Goal: Task Accomplishment & Management: Manage account settings

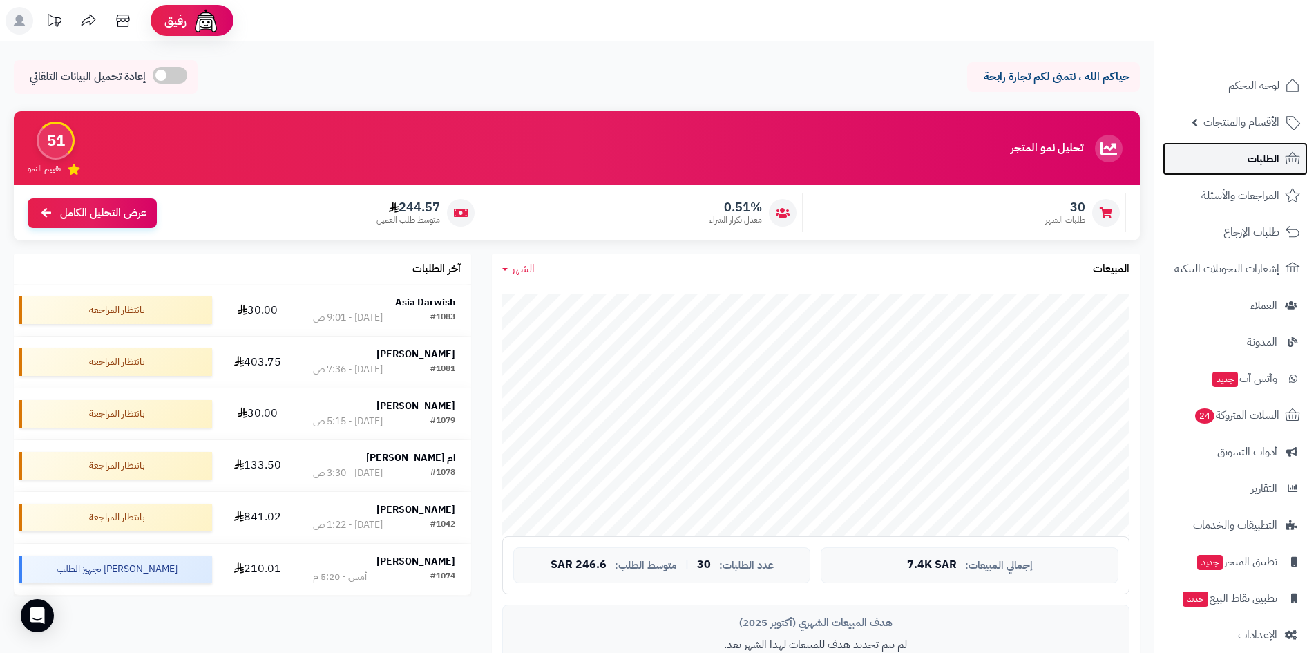
click at [1230, 153] on link "الطلبات" at bounding box center [1235, 158] width 145 height 33
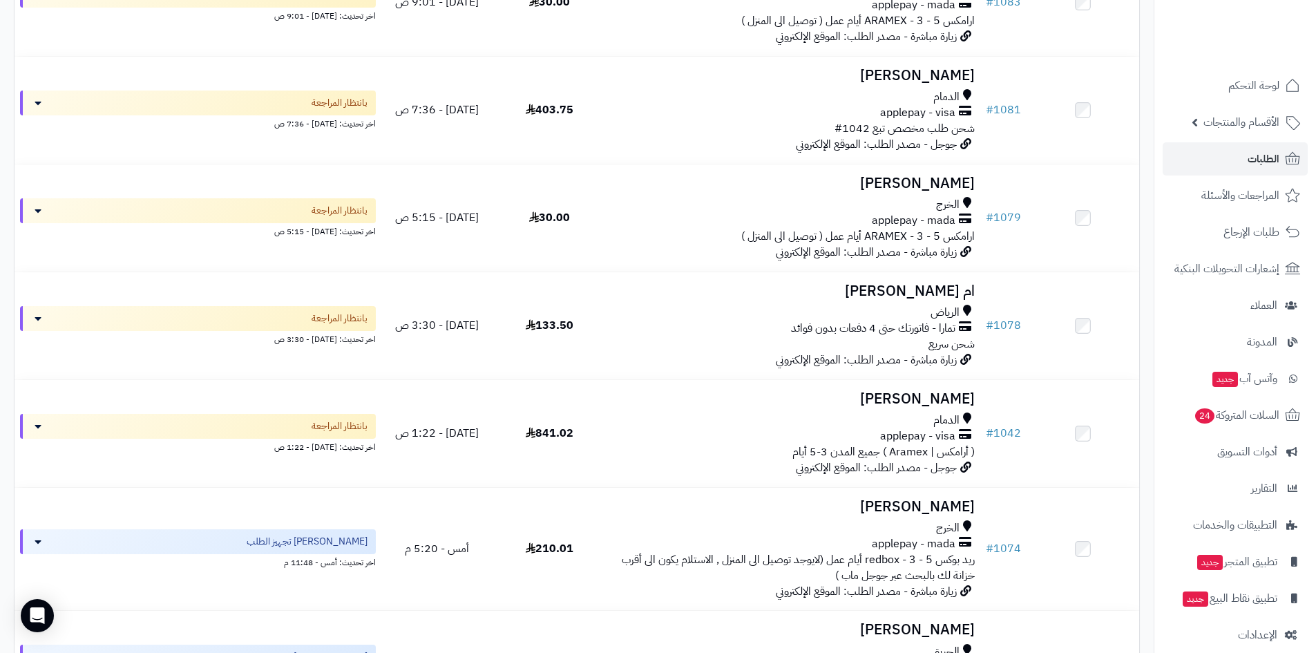
scroll to position [276, 0]
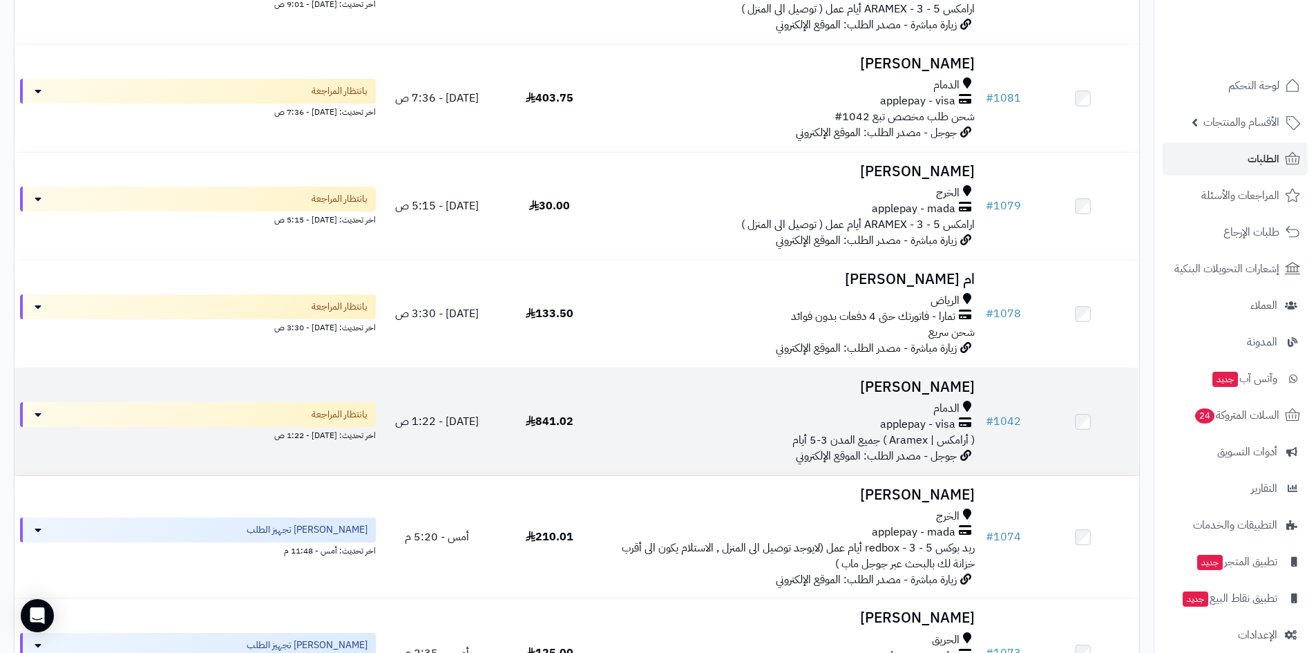
click at [904, 380] on h3 "[PERSON_NAME]" at bounding box center [792, 387] width 363 height 16
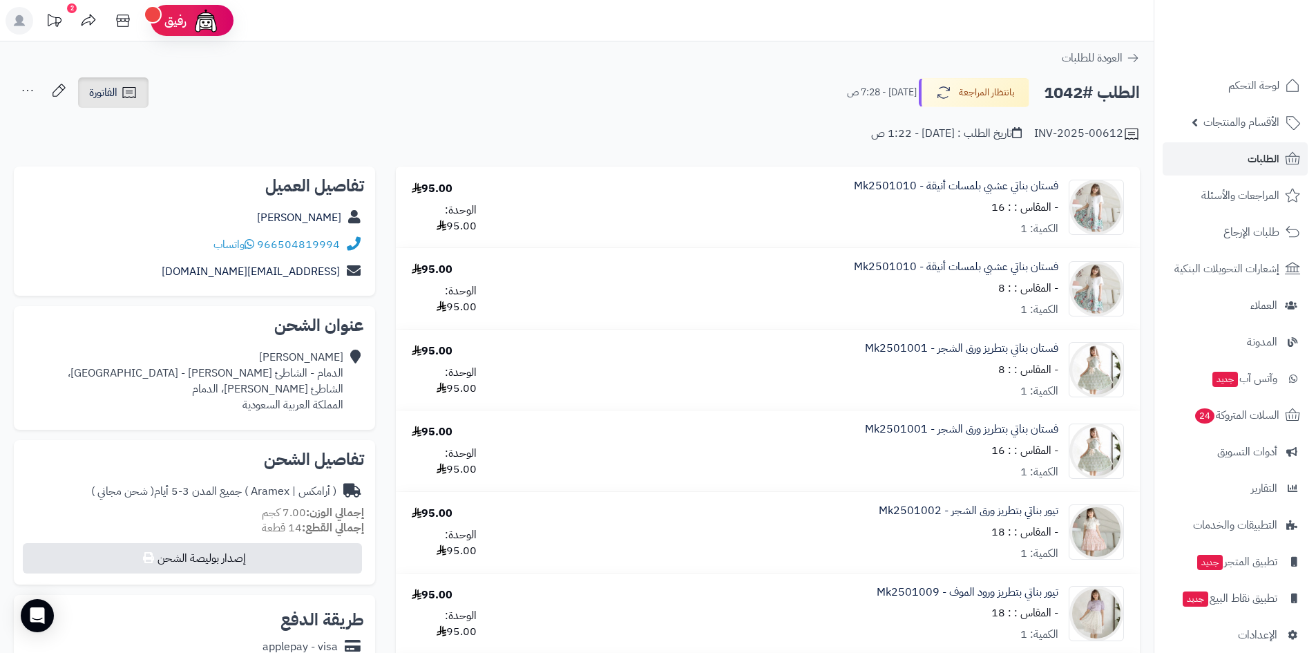
click at [127, 93] on icon at bounding box center [129, 92] width 17 height 17
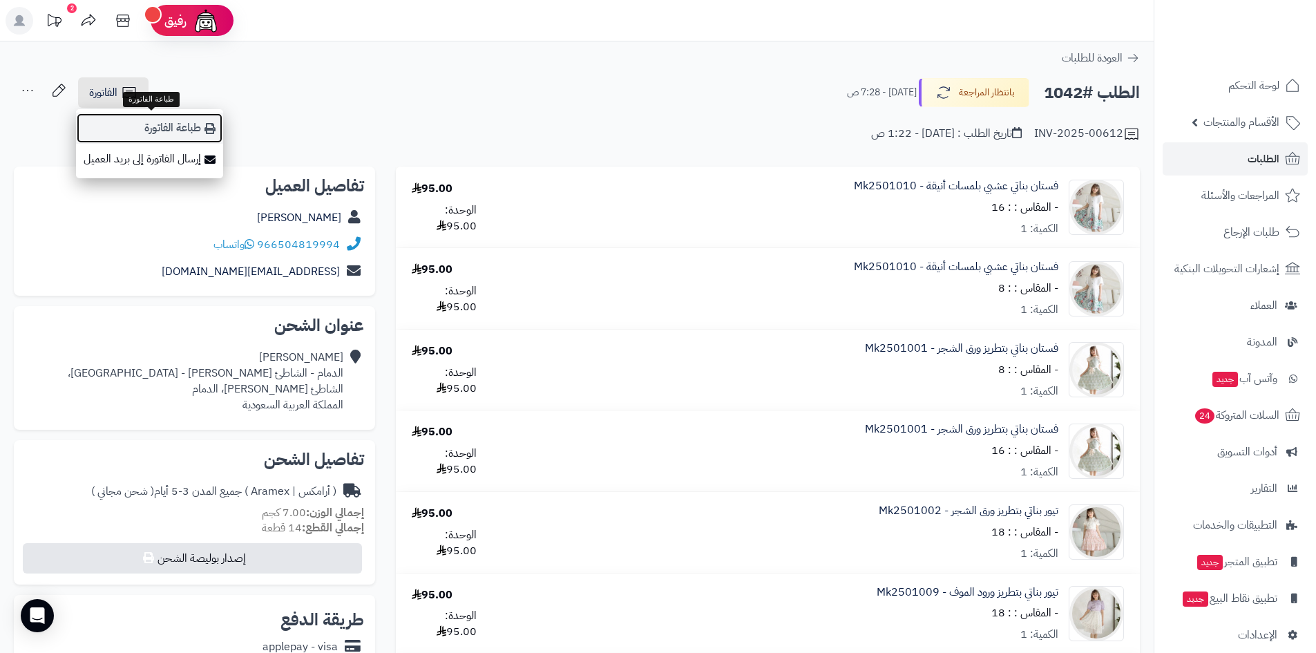
click at [167, 126] on link "طباعة الفاتورة" at bounding box center [149, 128] width 147 height 31
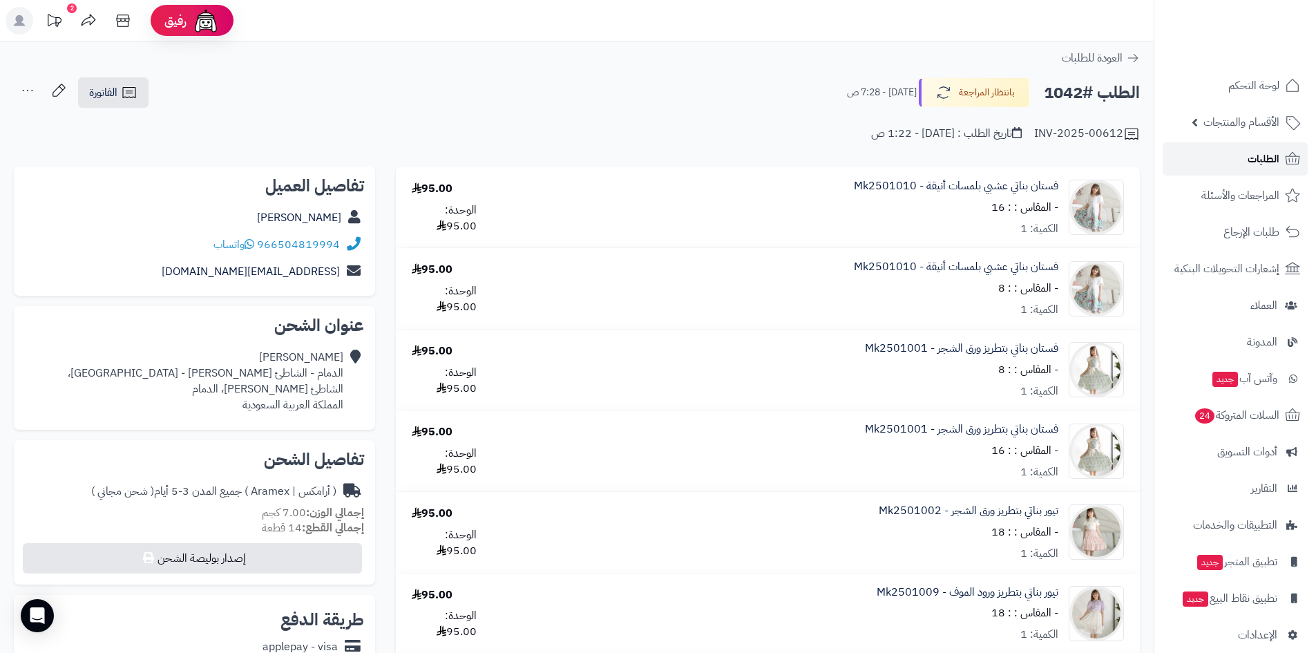
click at [1206, 162] on link "الطلبات" at bounding box center [1235, 158] width 145 height 33
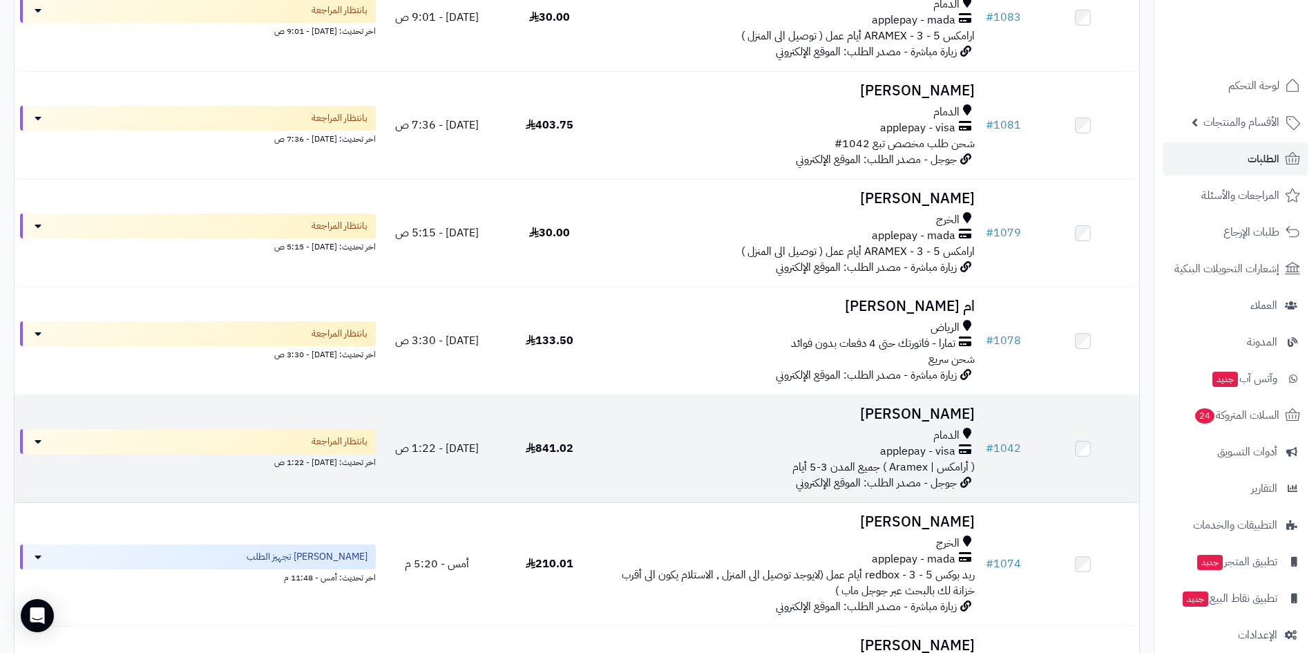
scroll to position [276, 0]
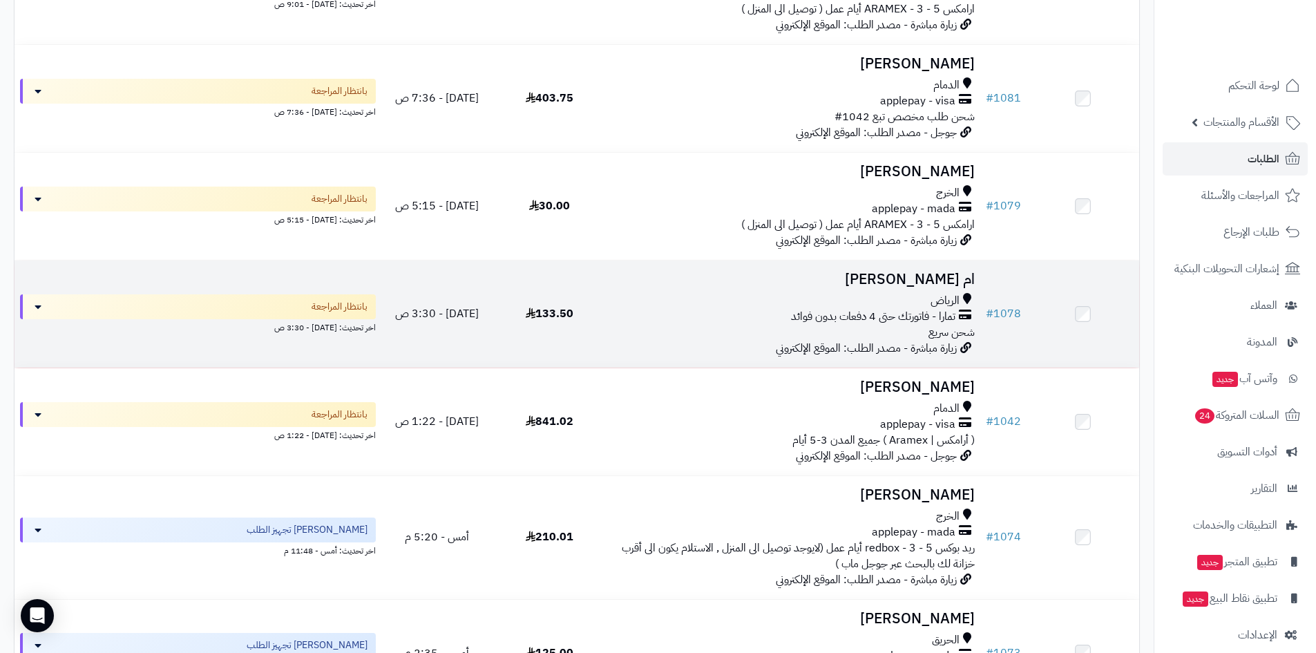
click at [888, 278] on h3 "ام محمد طيب" at bounding box center [792, 279] width 363 height 16
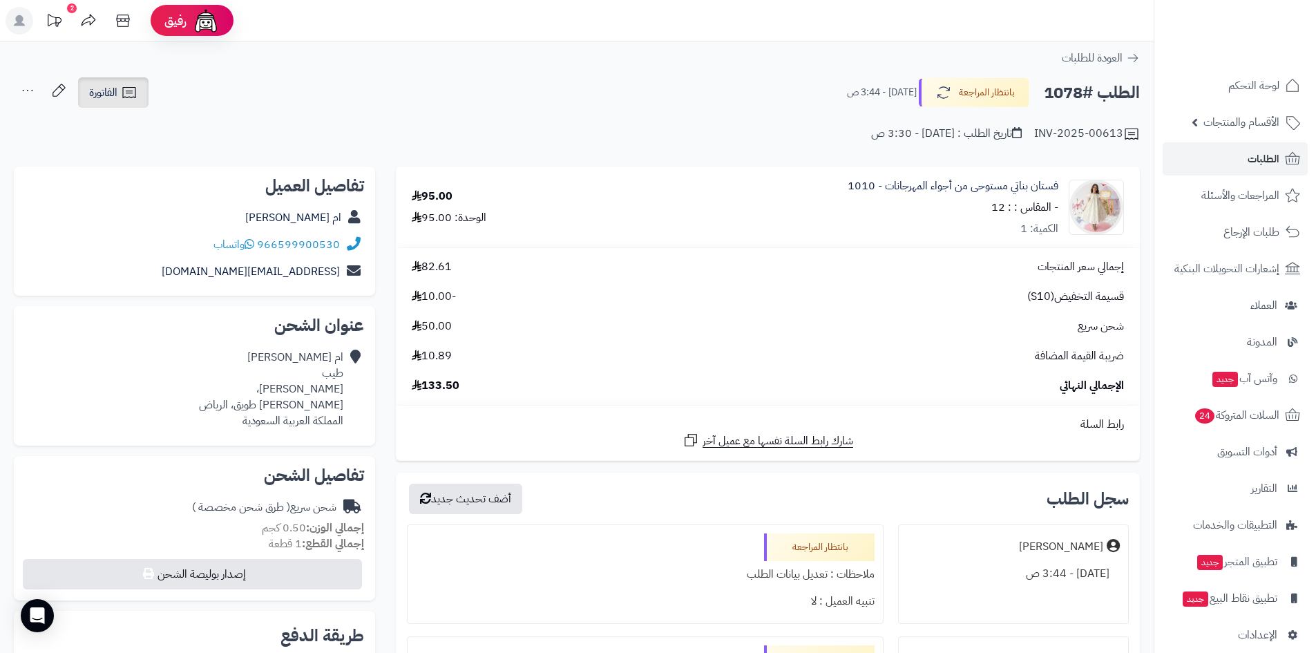
click at [133, 92] on icon at bounding box center [129, 92] width 17 height 17
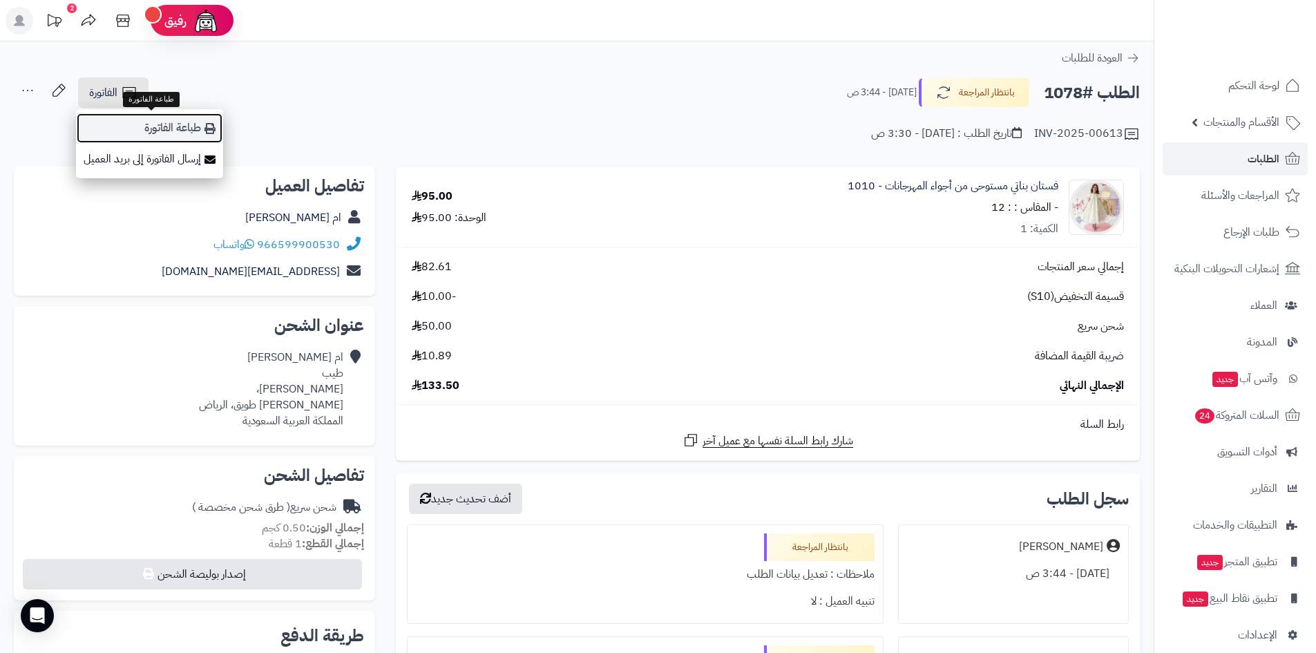
click at [180, 127] on link "طباعة الفاتورة" at bounding box center [149, 128] width 147 height 31
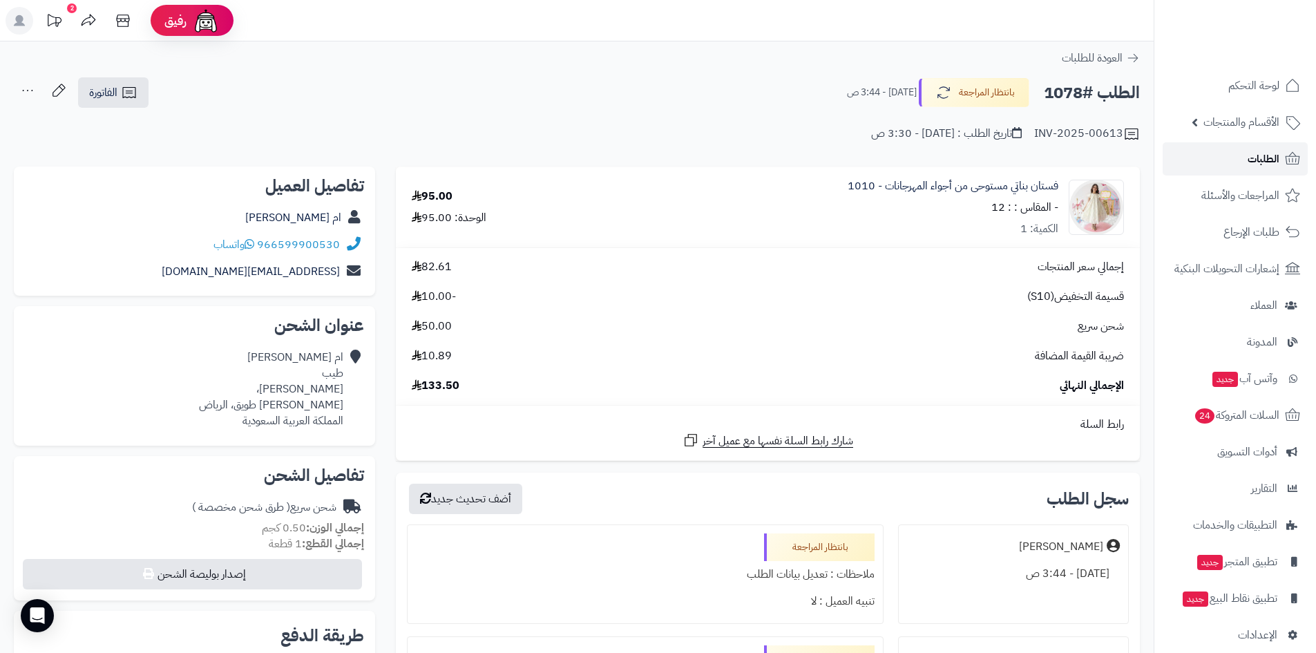
click at [1207, 162] on link "الطلبات" at bounding box center [1235, 158] width 145 height 33
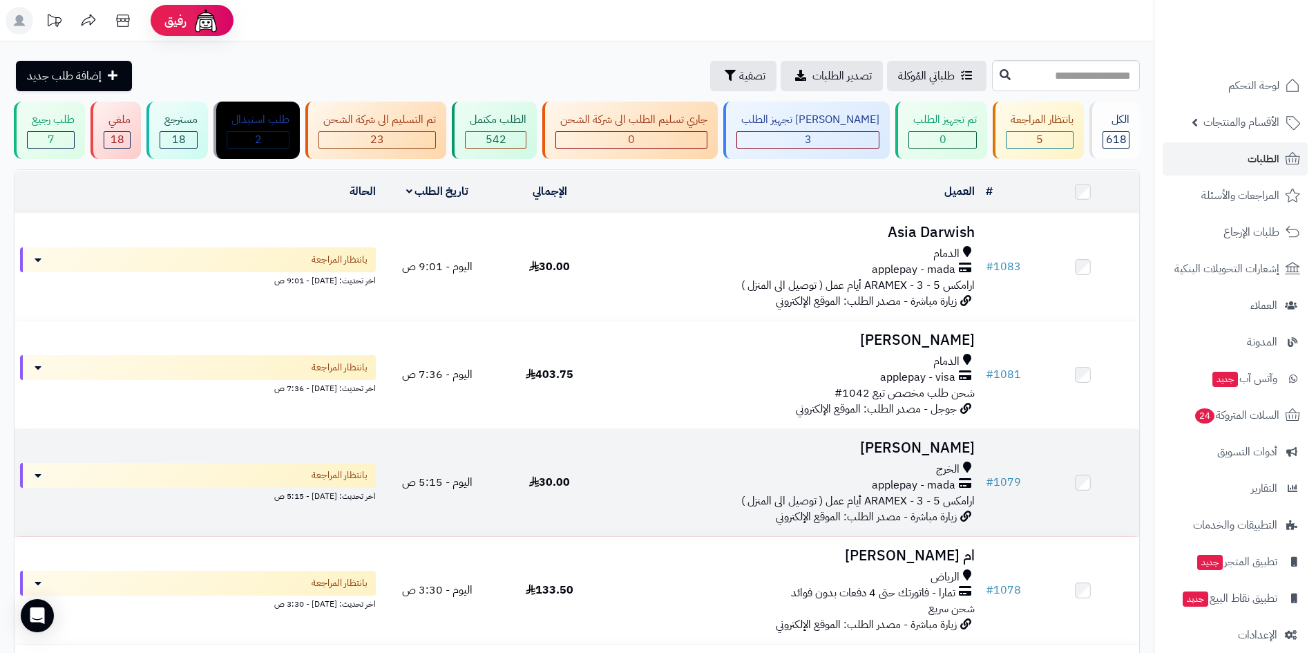
click at [919, 442] on h3 "ميثاء عبد الرحمن" at bounding box center [792, 448] width 363 height 16
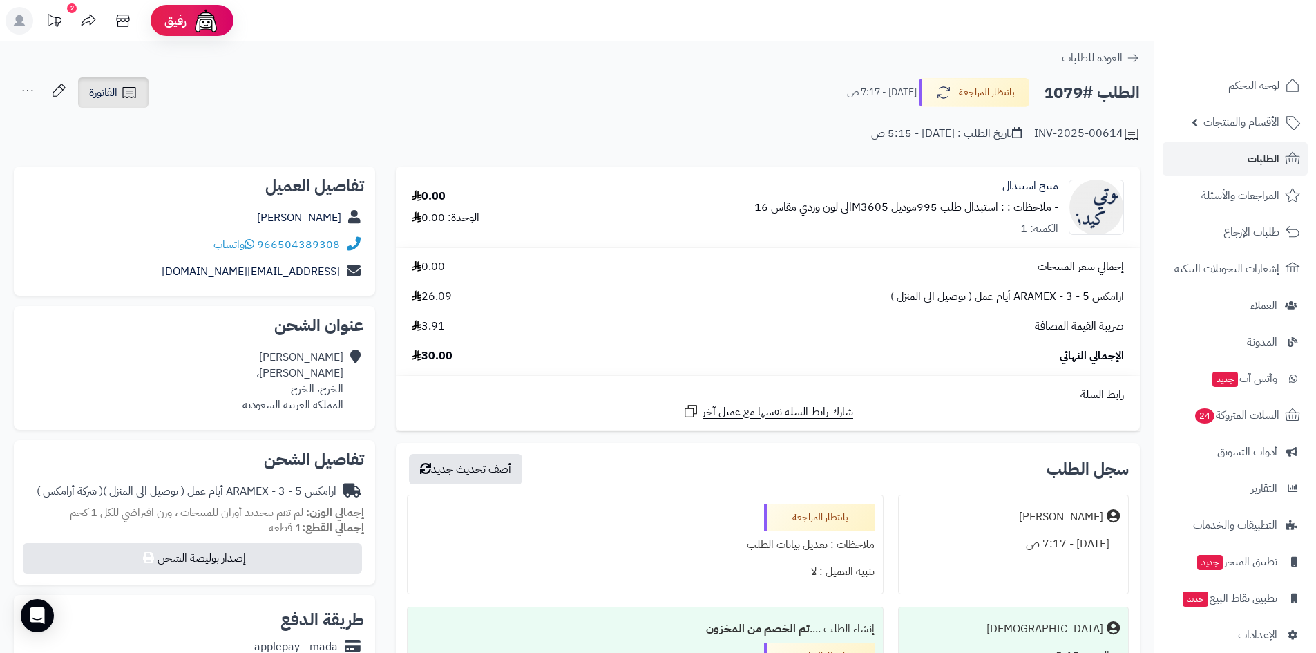
click at [103, 95] on span "الفاتورة" at bounding box center [103, 92] width 28 height 17
click at [581, 120] on div "INV-2025-00614 تاريخ الطلب : [DATE] - 5:15 ص" at bounding box center [577, 125] width 1126 height 33
click at [1231, 159] on link "الطلبات" at bounding box center [1235, 158] width 145 height 33
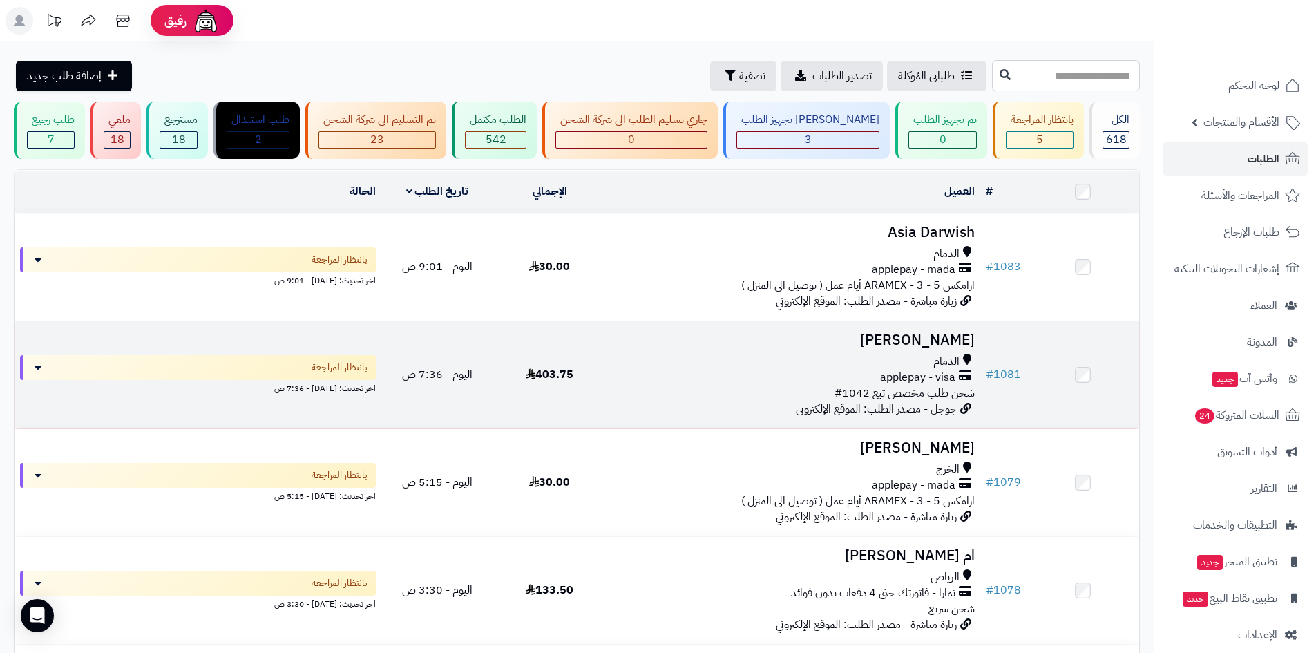
click at [894, 339] on h3 "[PERSON_NAME]" at bounding box center [792, 340] width 363 height 16
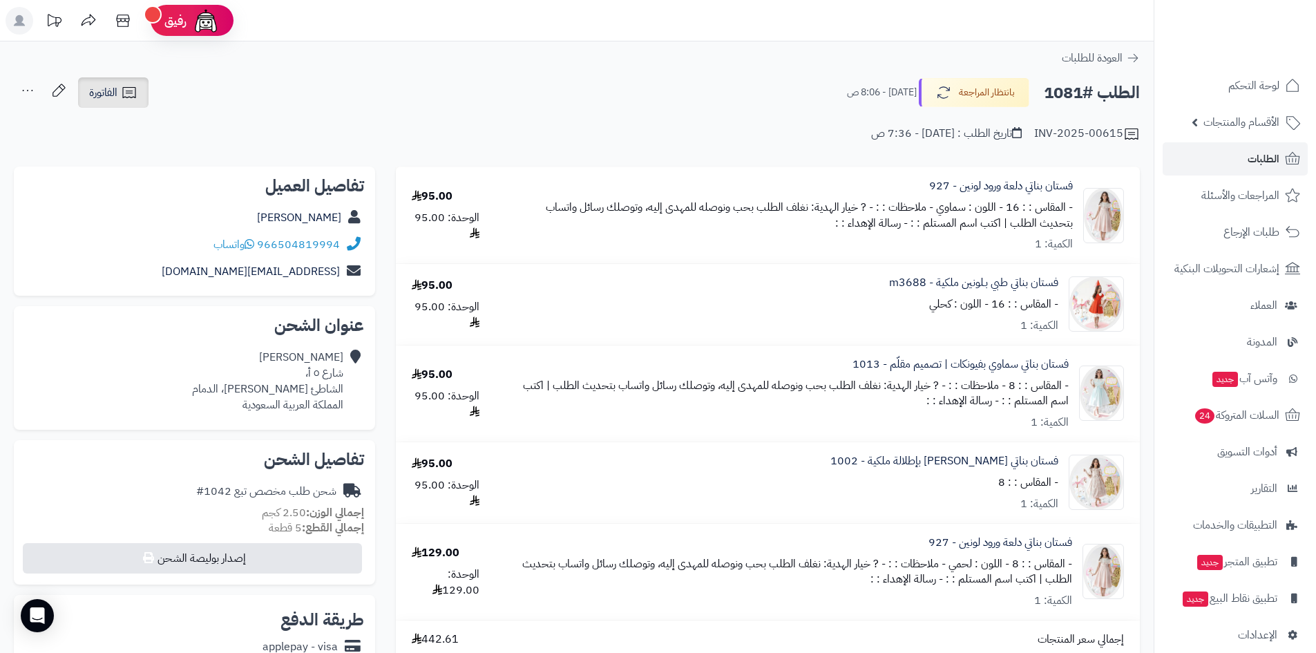
click at [141, 91] on link "الفاتورة" at bounding box center [113, 92] width 70 height 30
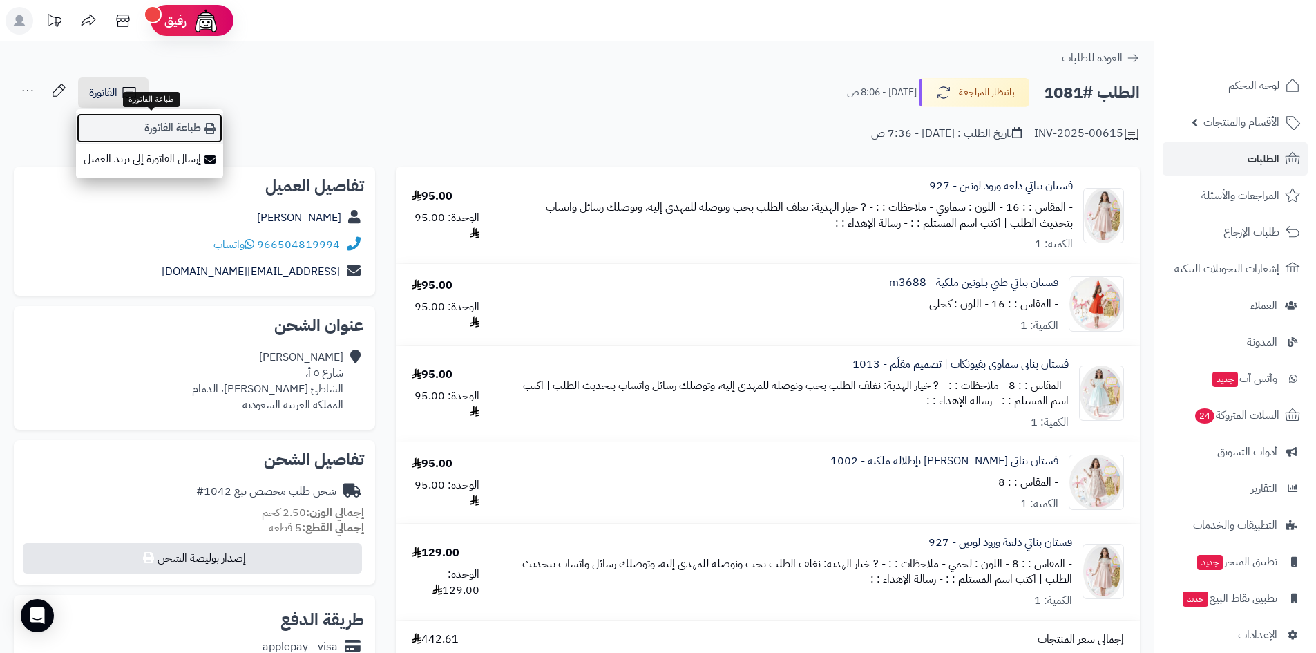
click at [190, 130] on link "طباعة الفاتورة" at bounding box center [149, 128] width 147 height 31
